Goal: Complete application form: Complete application form

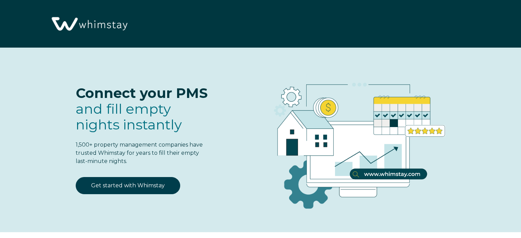
select select "PH"
select select "Standard"
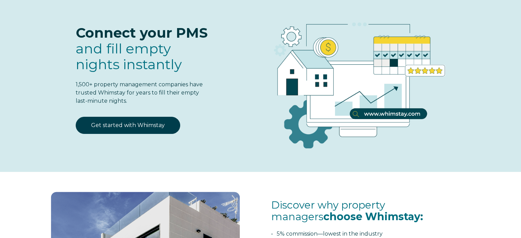
scroll to position [69, 0]
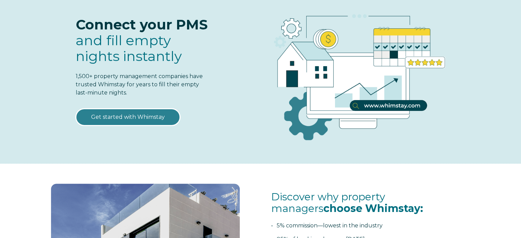
click at [131, 117] on link "Get started with Whimstay" at bounding box center [128, 117] width 105 height 17
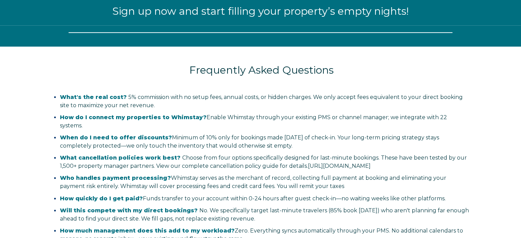
select select "PH"
select select "Standard"
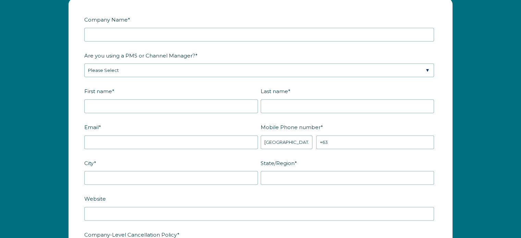
scroll to position [809, 0]
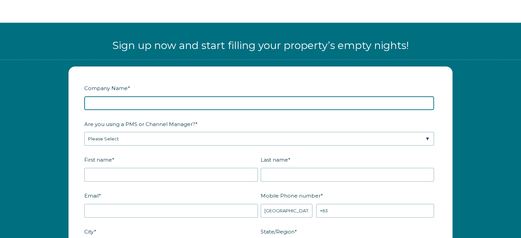
click at [191, 104] on input "Company Name *" at bounding box center [259, 103] width 350 height 14
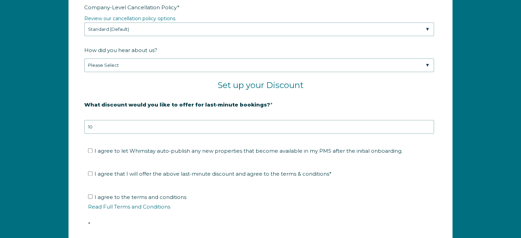
scroll to position [1117, 0]
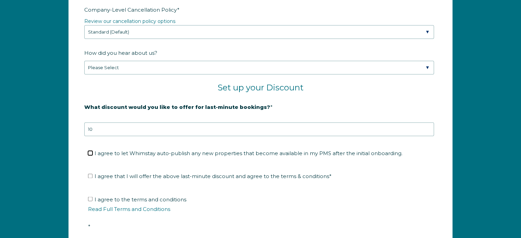
click at [92, 151] on input "I agree to let Whimstay auto-publish any new properties that become available i…" at bounding box center [90, 153] width 4 height 4
checkbox input "true"
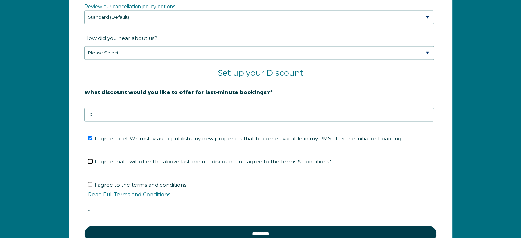
click at [90, 159] on input "I agree that I will offer the above last-minute discount and agree to the terms…" at bounding box center [90, 161] width 4 height 4
checkbox input "true"
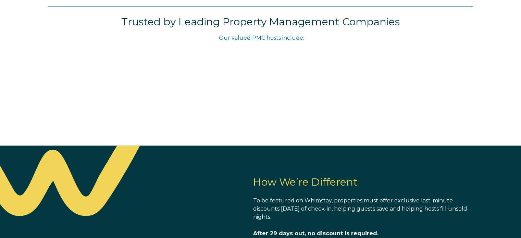
scroll to position [378, 0]
